Goal: Information Seeking & Learning: Learn about a topic

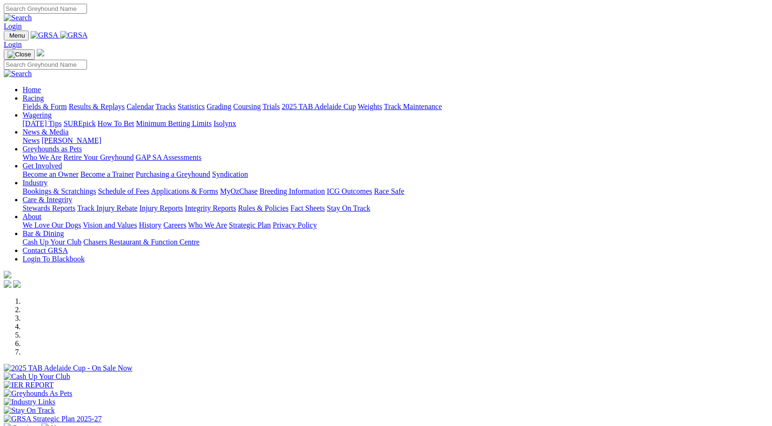
scroll to position [235, 0]
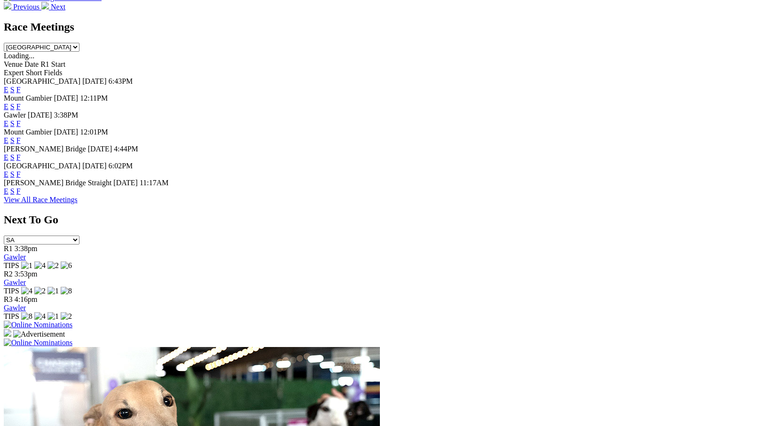
scroll to position [423, 0]
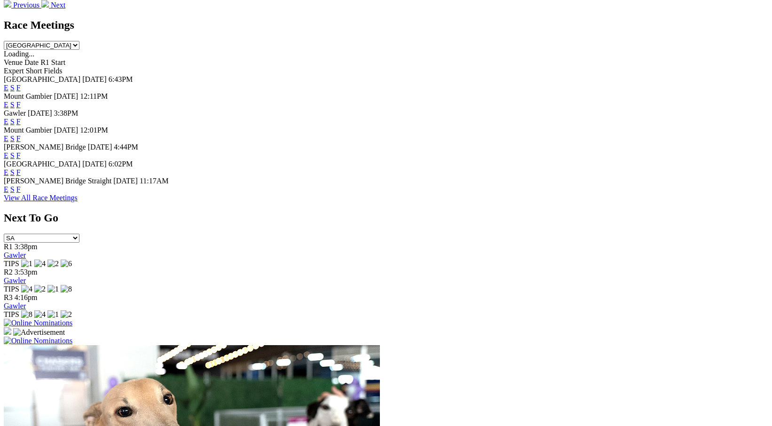
click at [78, 202] on link "View All Race Meetings" at bounding box center [41, 198] width 74 height 8
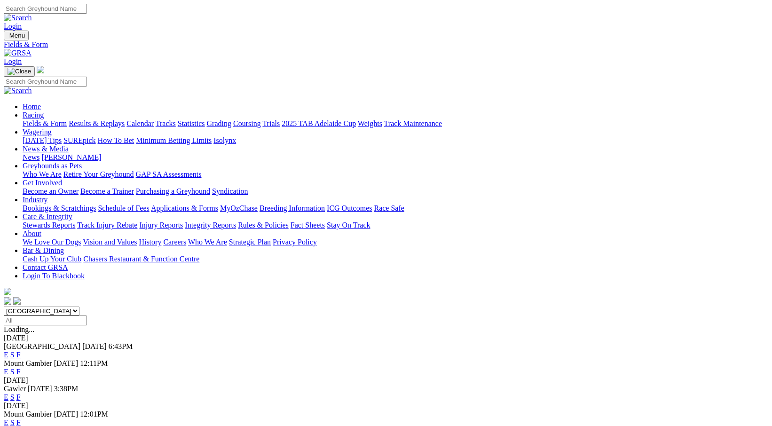
click at [87, 315] on input "Select date" at bounding box center [45, 320] width 83 height 10
type input "[DATE]"
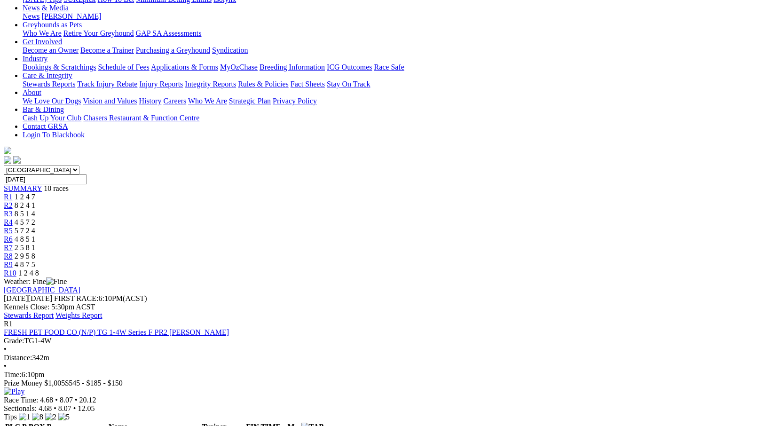
scroll to position [188, 0]
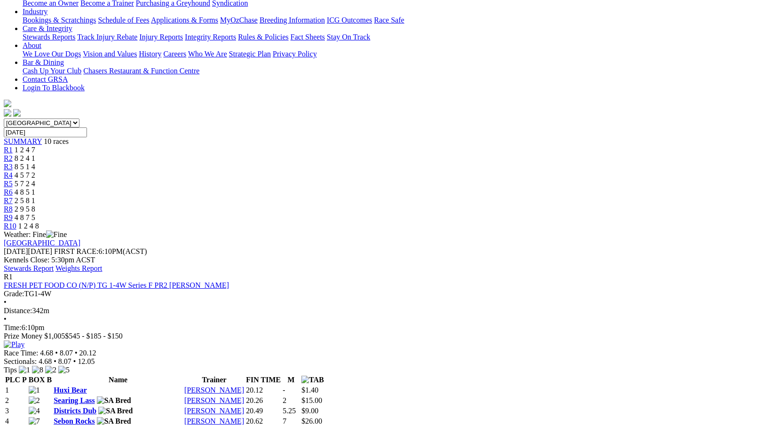
click at [219, 281] on link "FRESH PET FOOD CO (N/P) TG 1-4W Series F PR2 [PERSON_NAME]" at bounding box center [116, 285] width 225 height 8
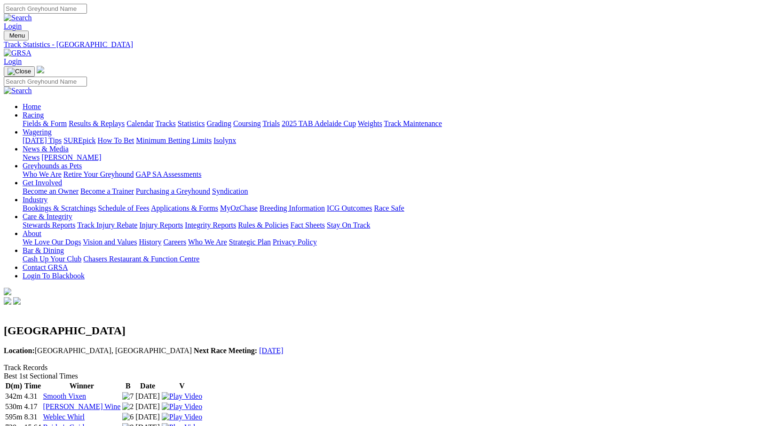
click at [154, 119] on link "Calendar" at bounding box center [139, 123] width 27 height 8
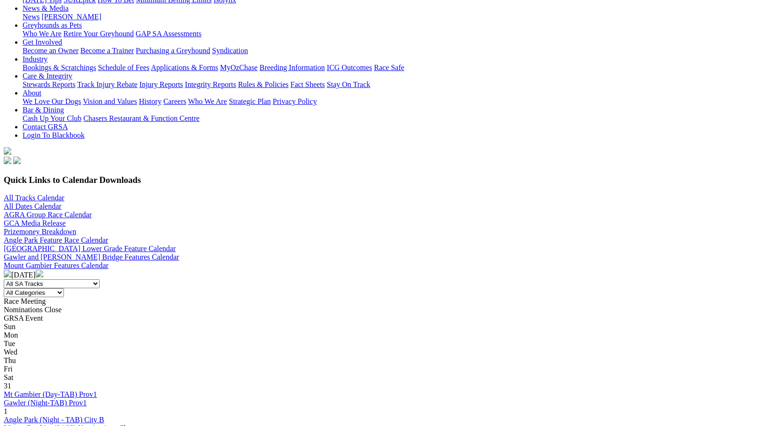
scroll to position [141, 0]
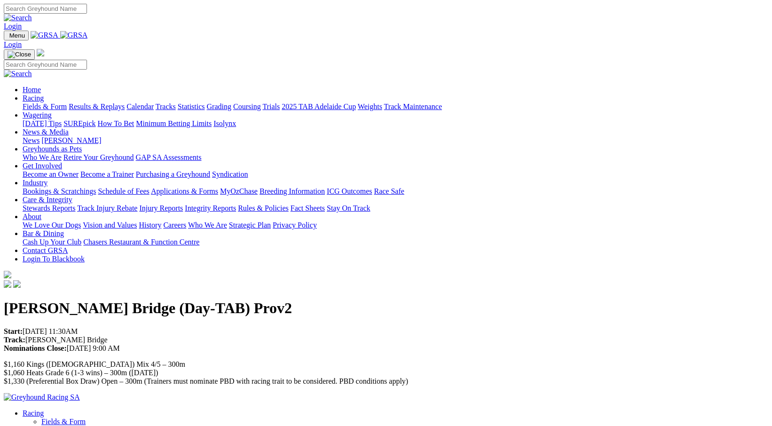
click at [44, 94] on link "Racing" at bounding box center [33, 98] width 21 height 8
